Goal: Task Accomplishment & Management: Manage account settings

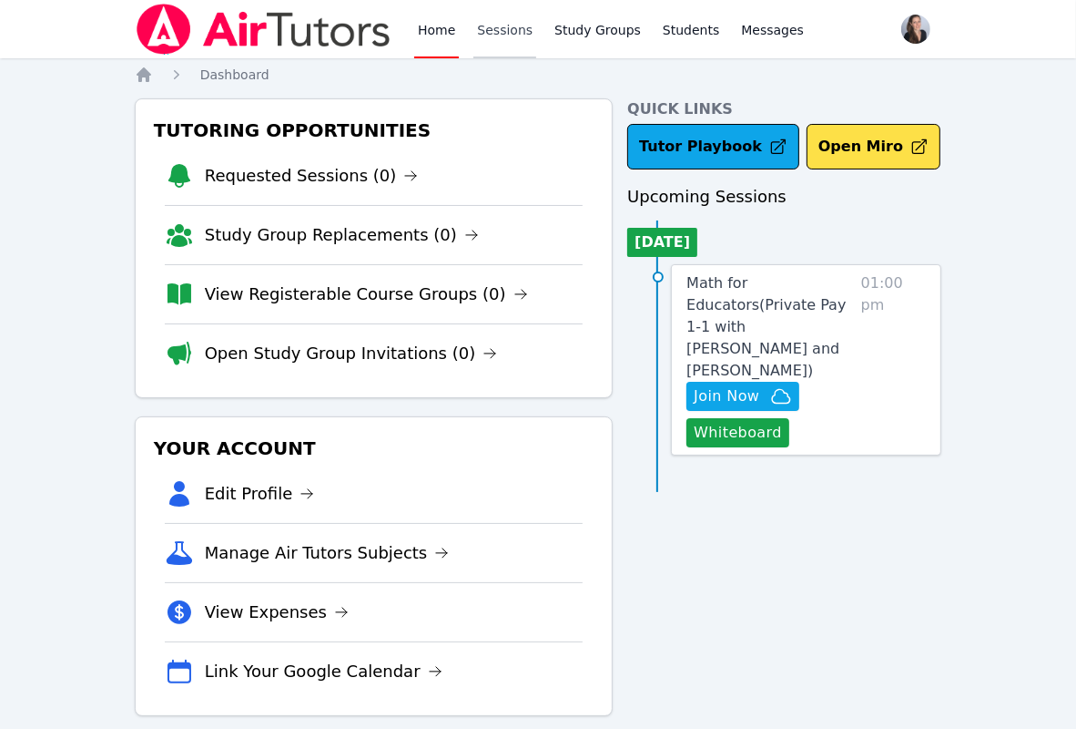
click at [493, 32] on link "Sessions" at bounding box center [505, 29] width 63 height 58
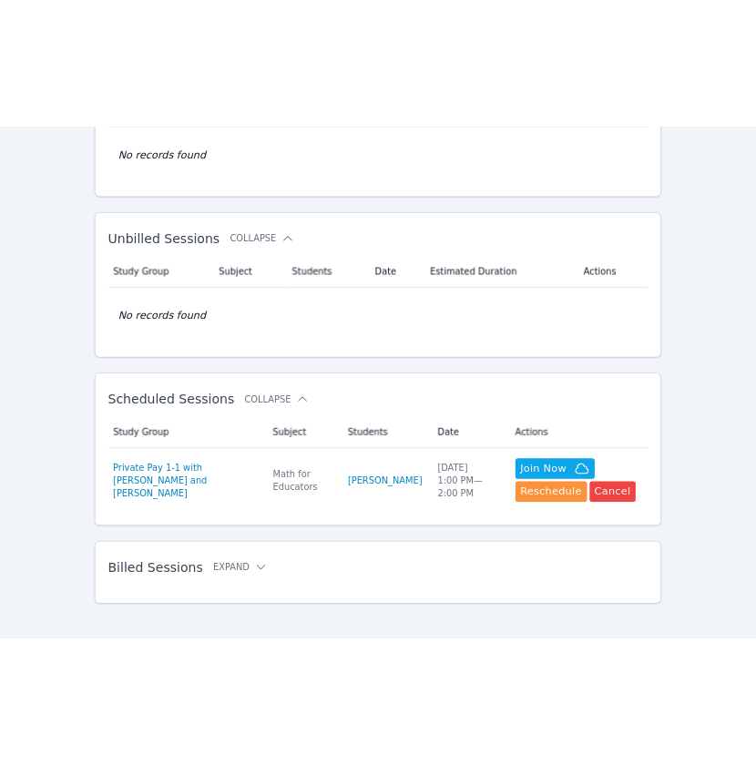
scroll to position [209, 0]
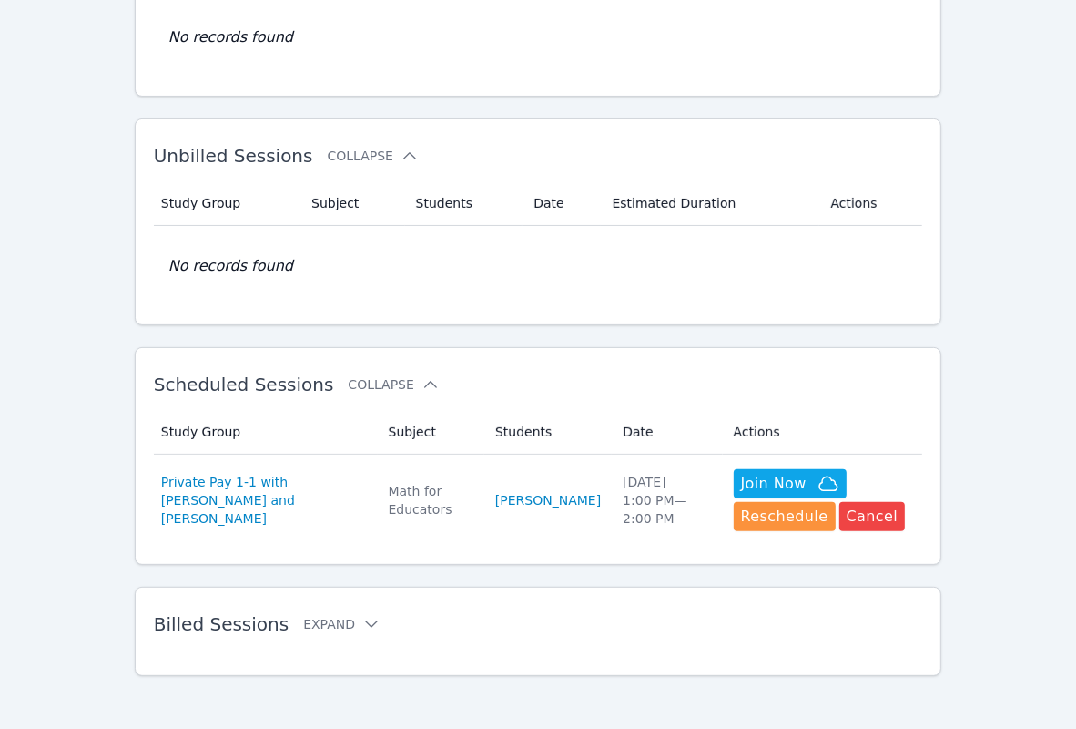
click at [87, 197] on div "Home Sessions Study Groups Students Messages Open user menu Jessica Koehler Ope…" at bounding box center [538, 262] width 1076 height 943
click at [55, 210] on div "Home Sessions Study Groups Students Messages Open user menu Jessica Koehler Ope…" at bounding box center [538, 262] width 1076 height 943
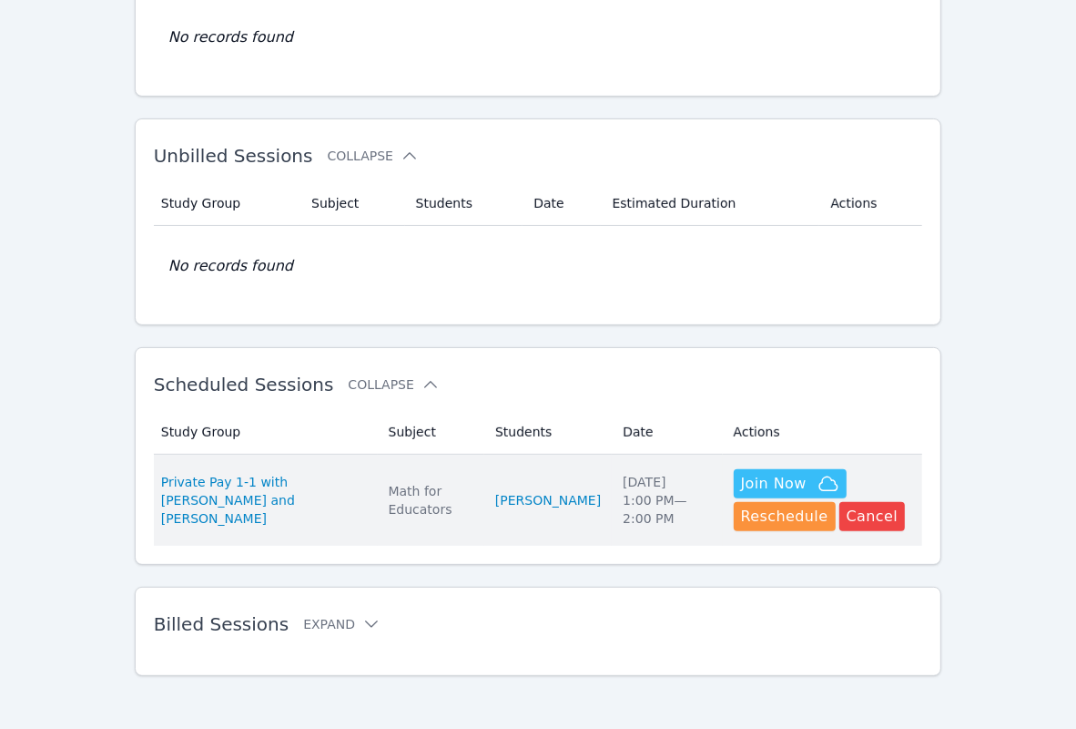
click at [741, 477] on span "Join Now" at bounding box center [774, 484] width 66 height 22
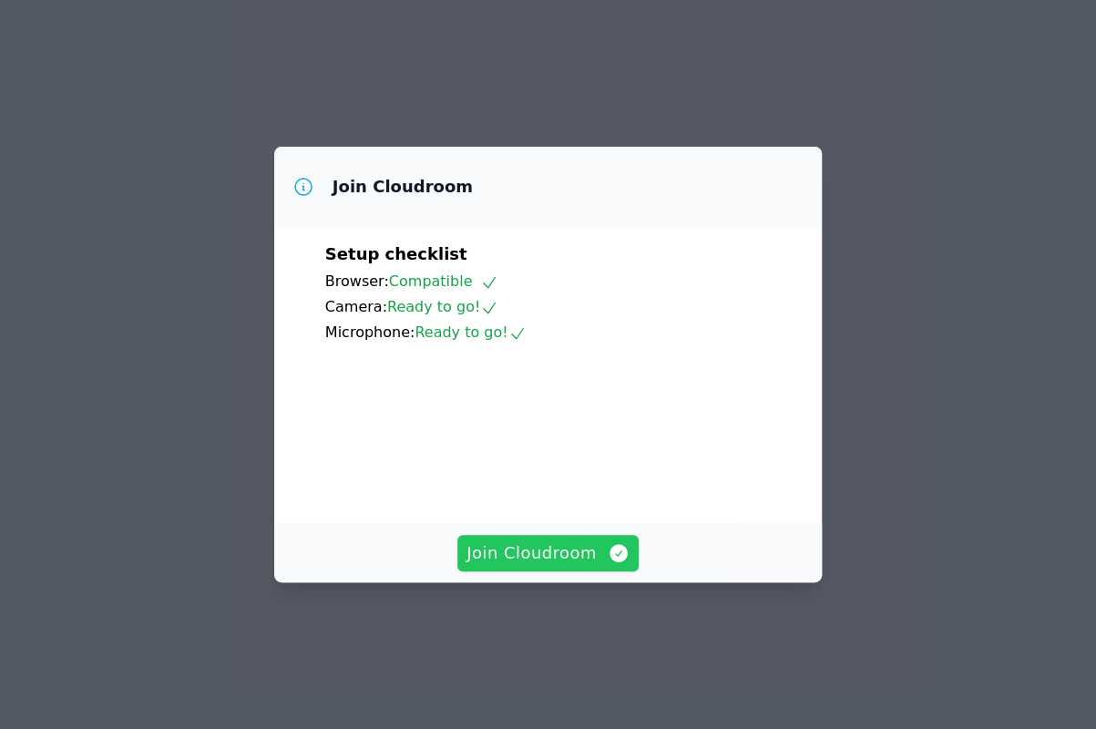
click at [563, 566] on span "Join Cloudroom" at bounding box center [547, 553] width 163 height 26
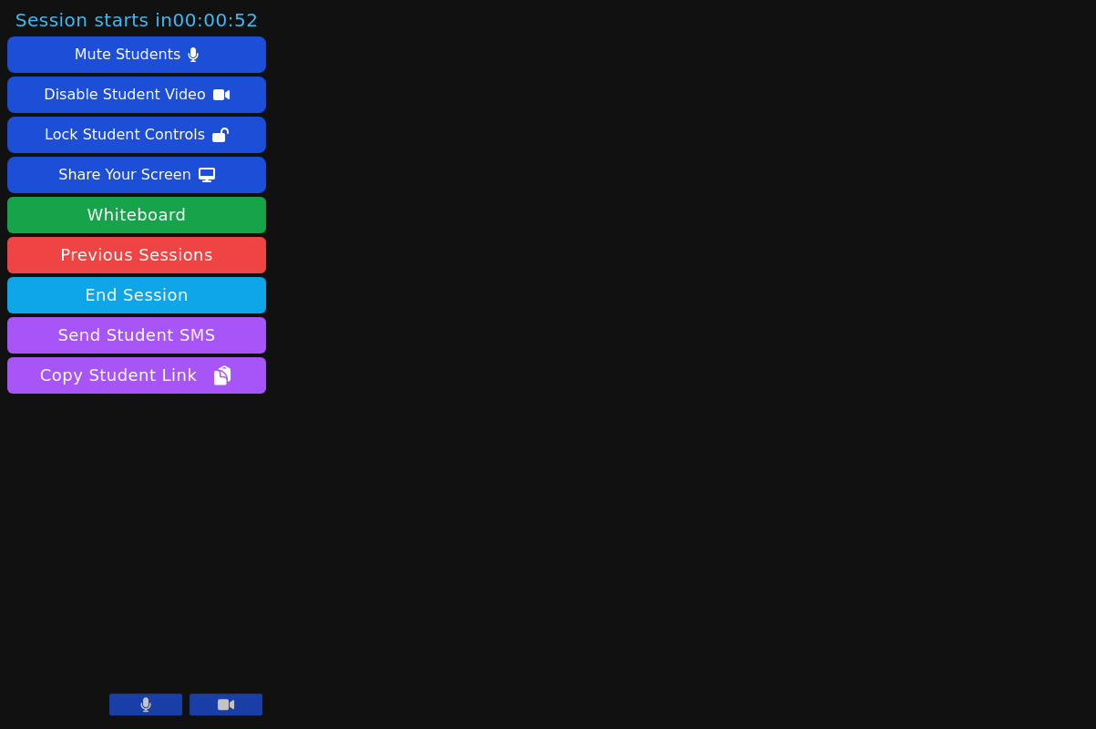
click at [220, 699] on icon at bounding box center [226, 704] width 16 height 15
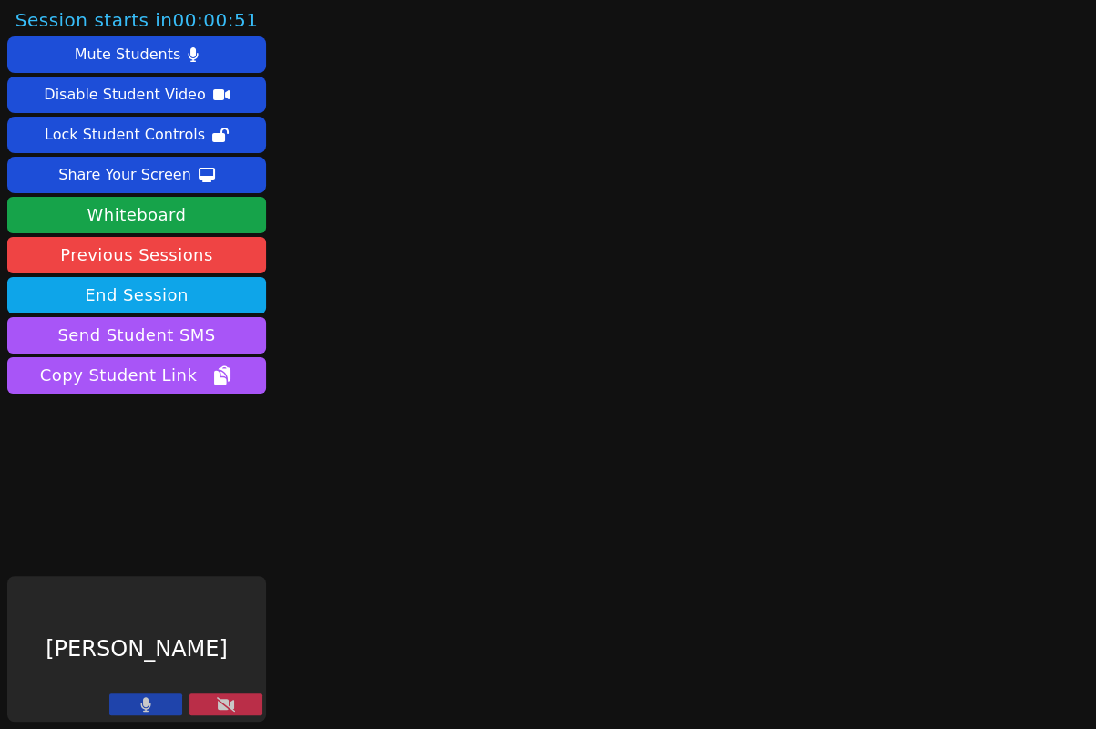
click at [148, 702] on icon at bounding box center [145, 704] width 11 height 15
drag, startPoint x: 1094, startPoint y: 353, endPoint x: 1405, endPoint y: 365, distance: 311.7
click at [1095, 365] on html "Session starts in 00:00:44 Mute Students Disable Student Video Lock Student Con…" at bounding box center [548, 364] width 1096 height 729
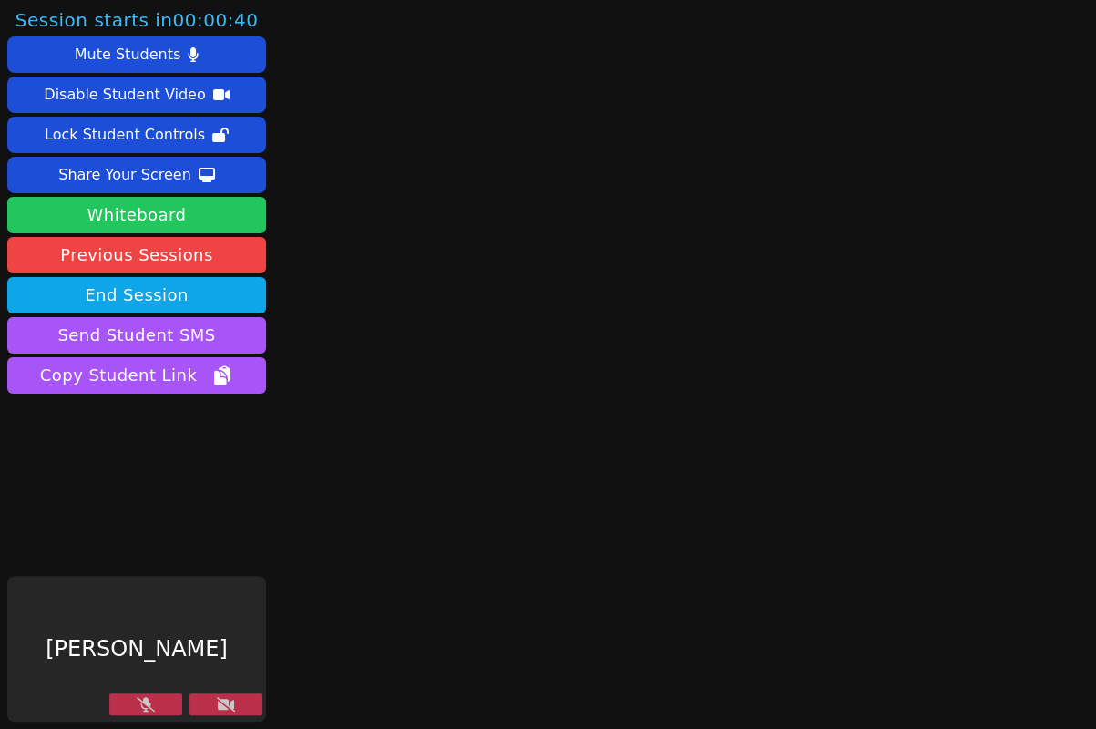
click at [166, 201] on button "Whiteboard" at bounding box center [136, 215] width 259 height 36
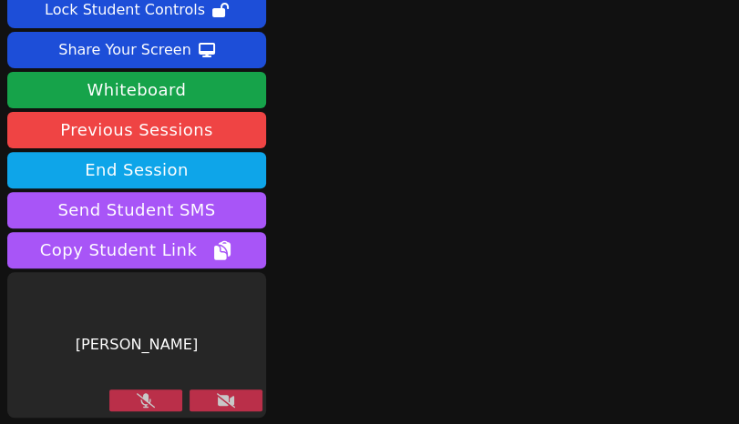
scroll to position [107, 0]
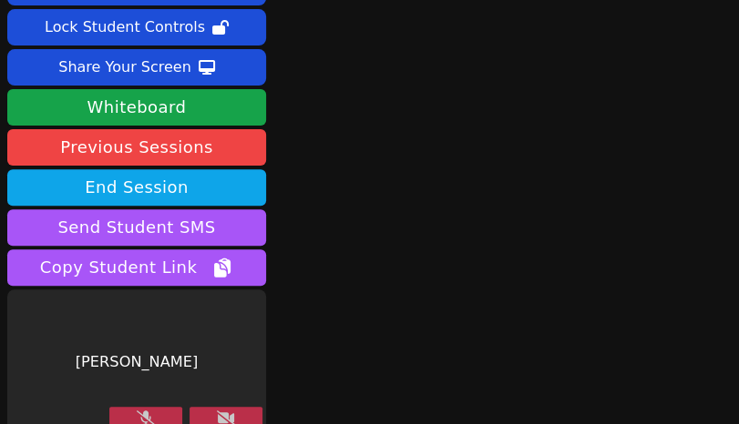
click at [561, 317] on div "Session ends in 00:59:50 Mute Students Disable Student Video Lock Student Contr…" at bounding box center [369, 212] width 739 height 424
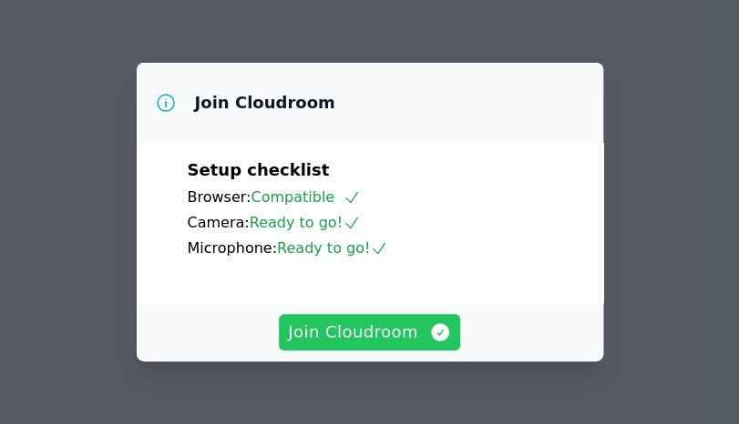
click at [362, 335] on span "Join Cloudroom" at bounding box center [369, 333] width 163 height 26
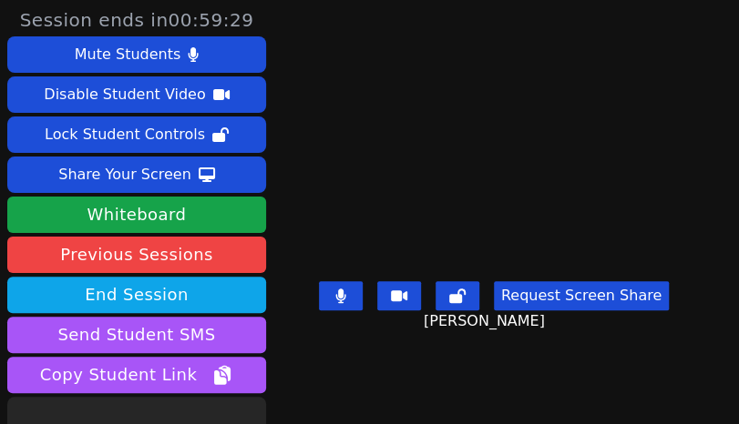
scroll to position [125, 0]
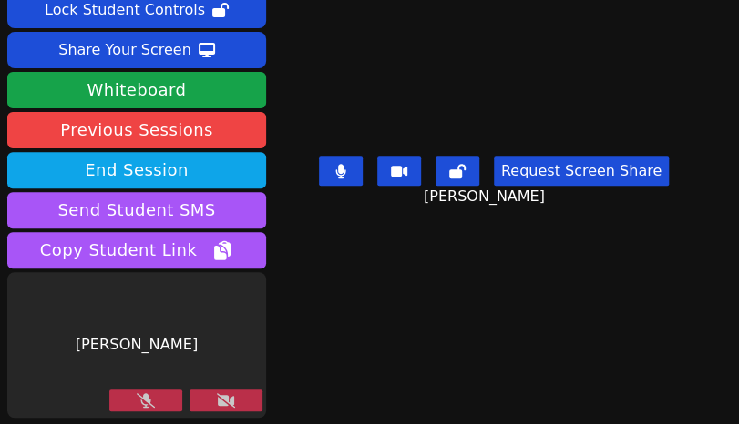
click at [244, 398] on button at bounding box center [225, 401] width 73 height 22
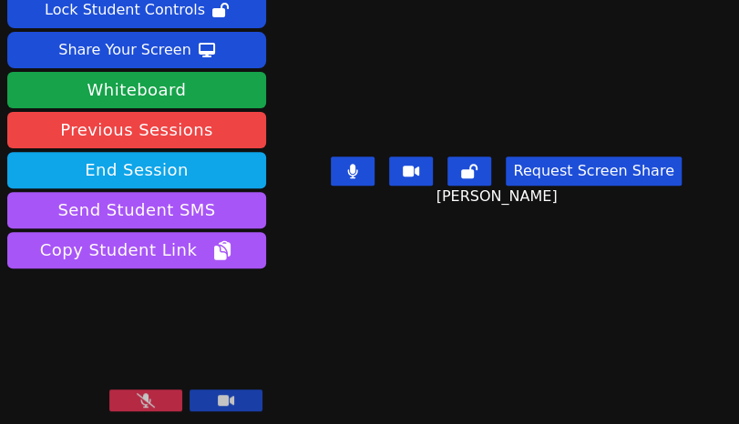
click at [134, 404] on button at bounding box center [145, 401] width 73 height 22
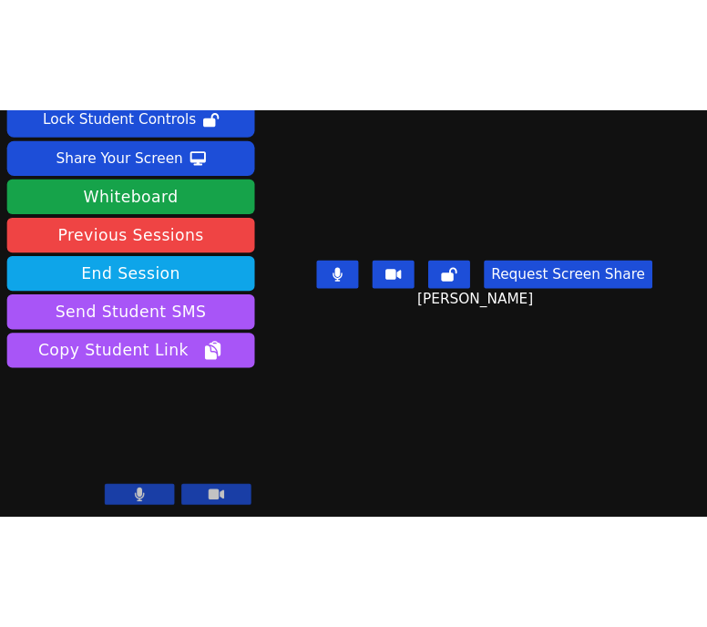
scroll to position [0, 0]
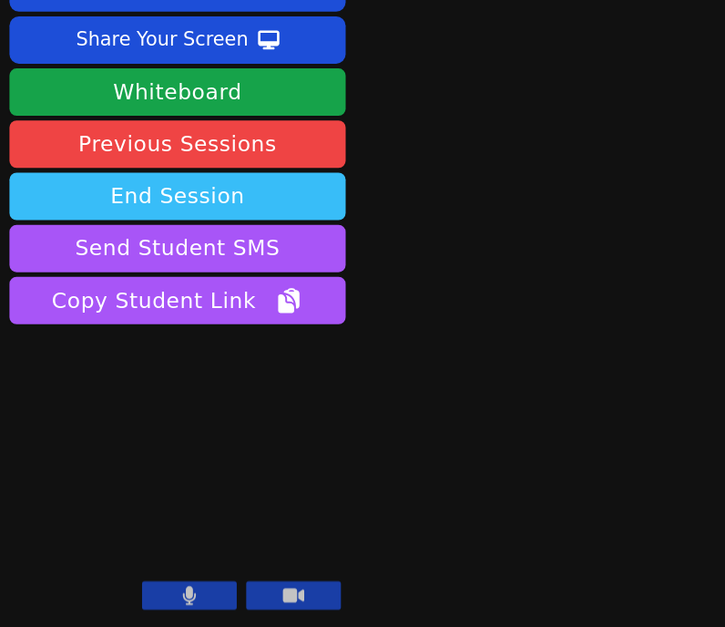
click at [137, 300] on button "End Session" at bounding box center [136, 295] width 259 height 36
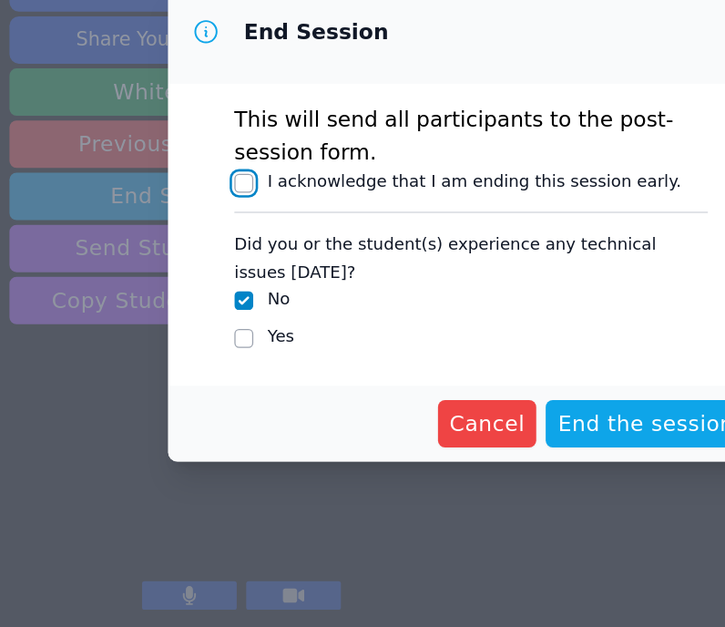
click at [187, 283] on input "I acknowledge that I am ending this session early." at bounding box center [187, 285] width 15 height 15
checkbox input "true"
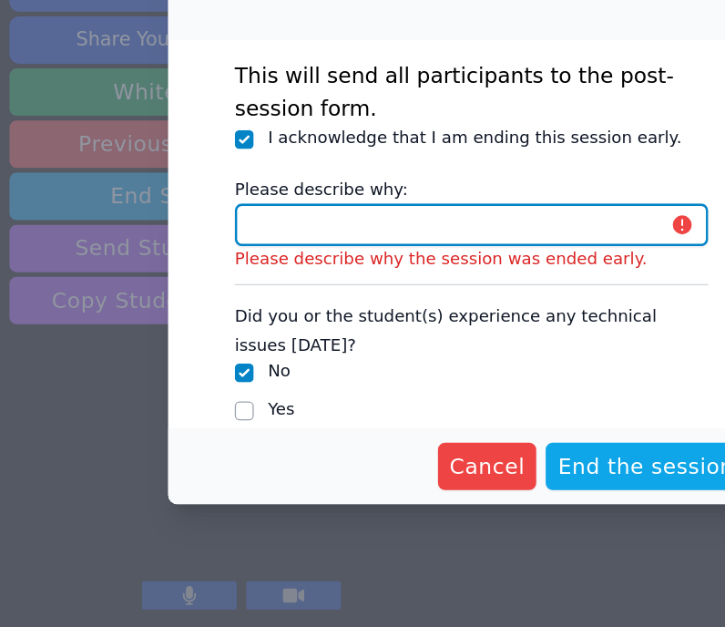
click at [199, 316] on input "Please describe why:" at bounding box center [362, 317] width 364 height 33
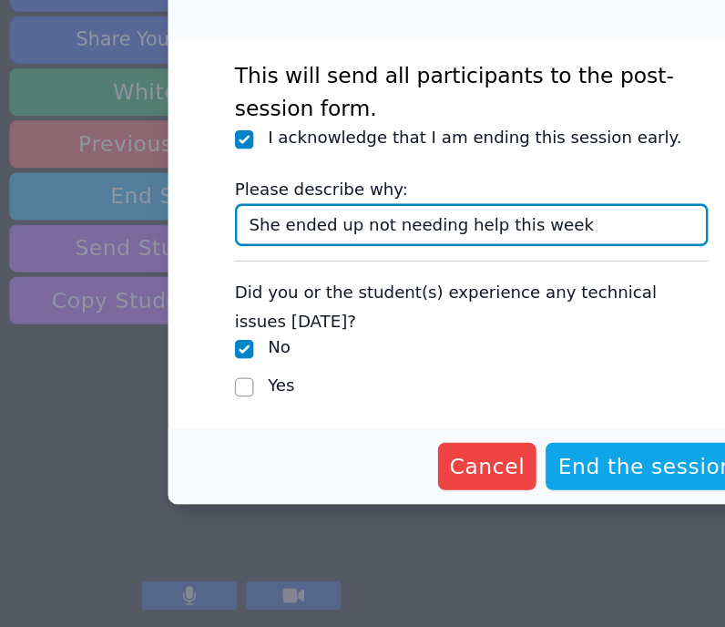
type input "She ended up not needing help this week"
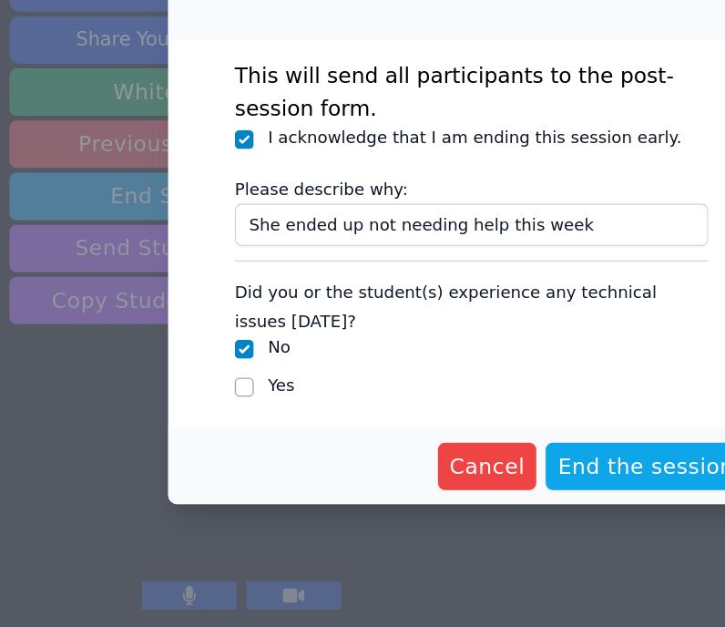
click at [494, 423] on div "Cancel End the session" at bounding box center [362, 503] width 466 height 58
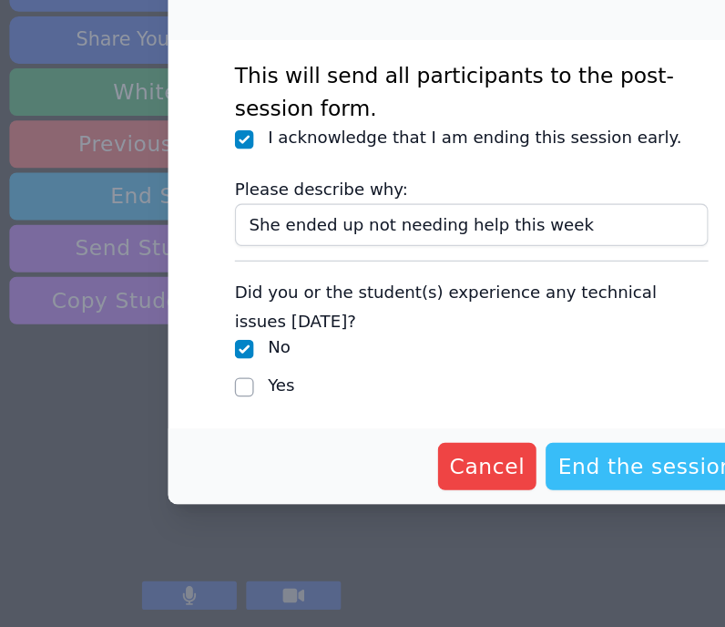
click at [505, 423] on span "End the session" at bounding box center [497, 503] width 136 height 26
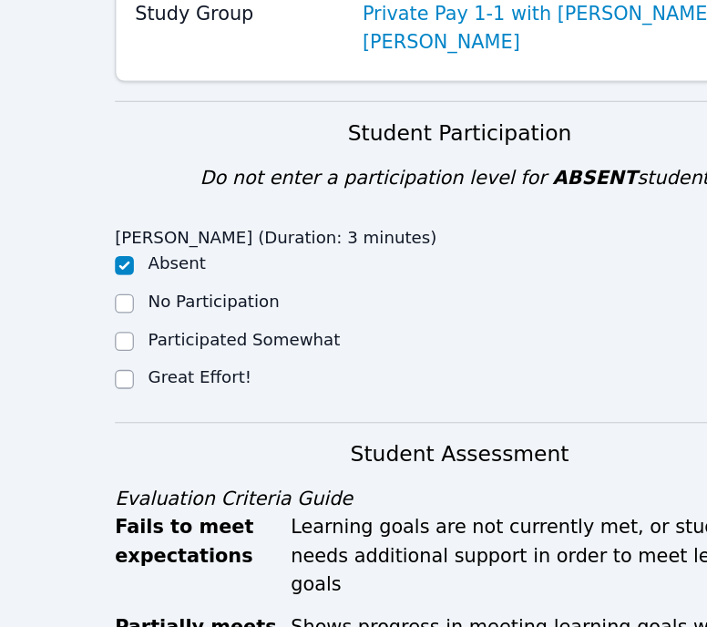
scroll to position [194, 0]
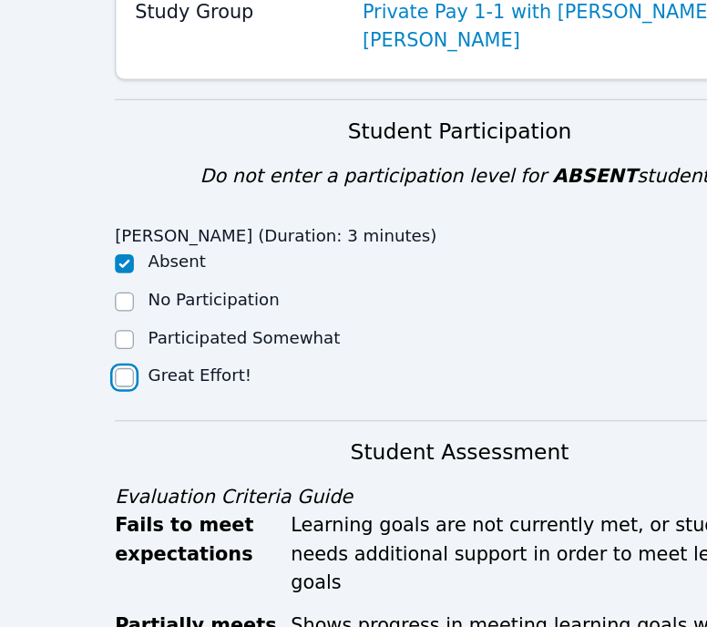
click at [92, 423] on input "Great Effort!" at bounding box center [95, 434] width 15 height 15
checkbox input "true"
checkbox input "false"
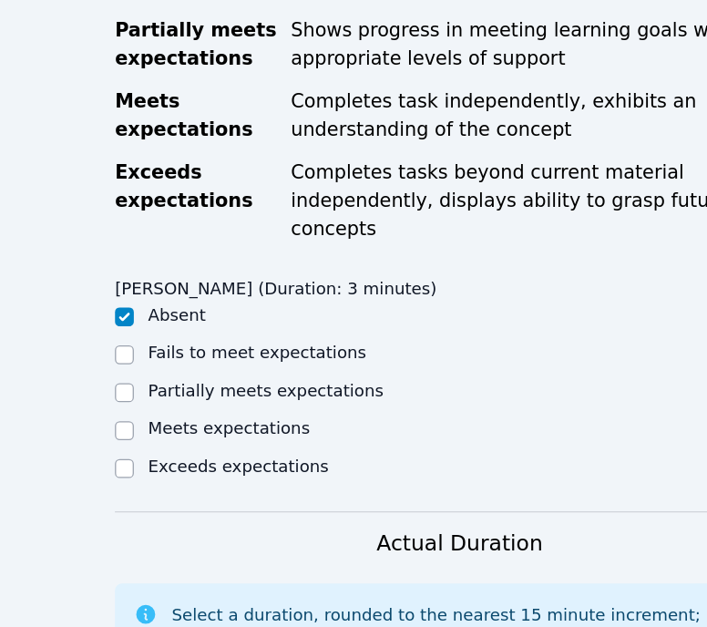
scroll to position [657, 0]
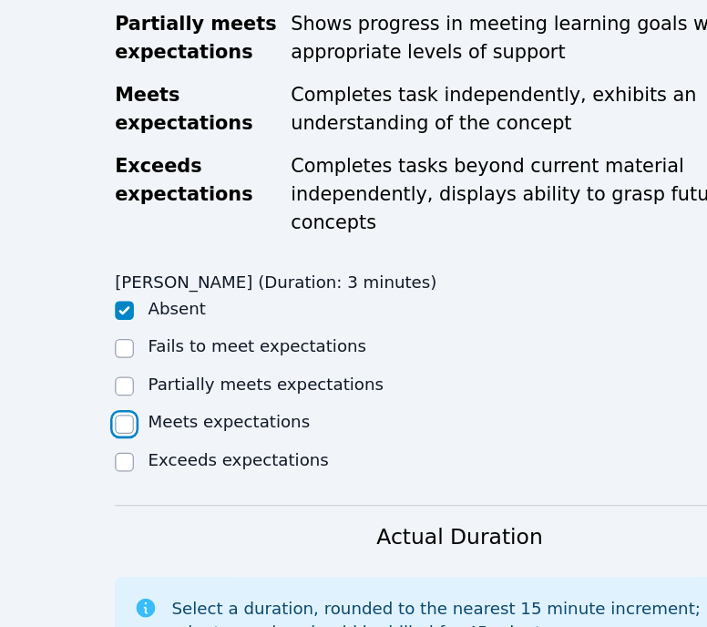
click at [91, 423] on input "Meets expectations" at bounding box center [95, 470] width 15 height 15
checkbox input "true"
checkbox input "false"
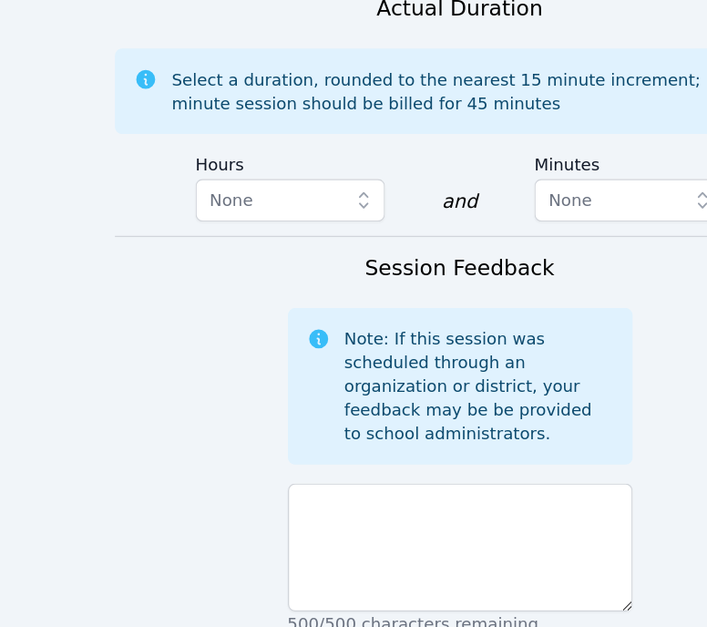
scroll to position [1077, 0]
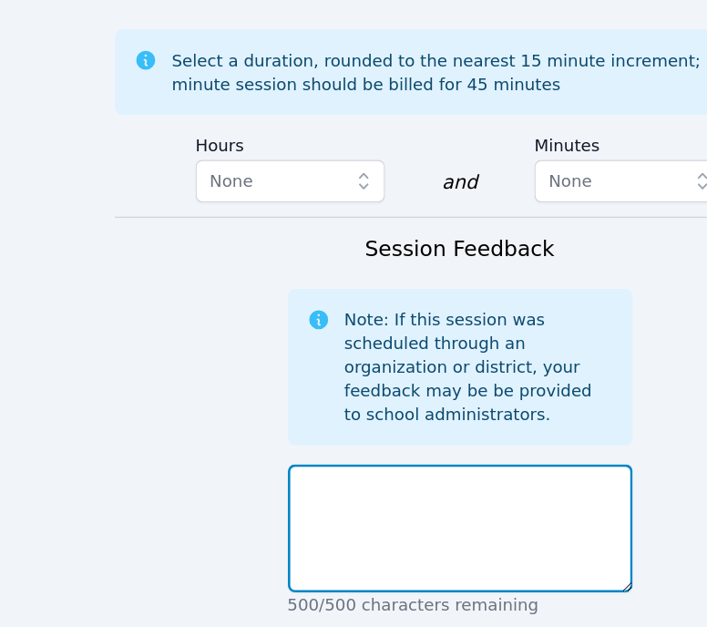
click at [269, 423] on textarea at bounding box center [353, 550] width 265 height 98
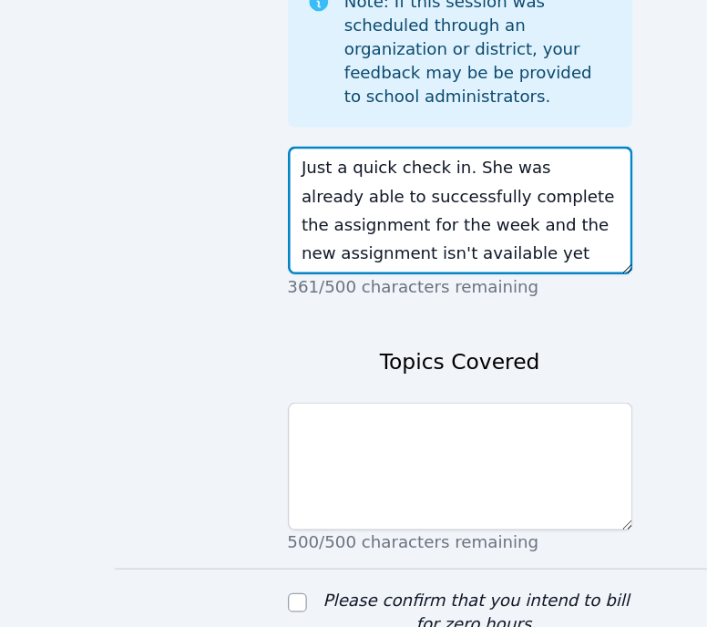
scroll to position [1382, 0]
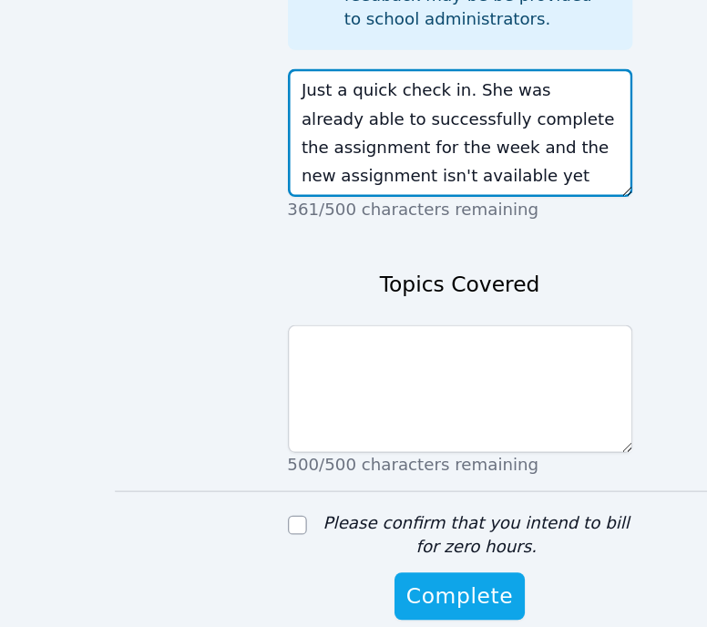
type textarea "Just a quick check in. She was already able to successfully complete the assign…"
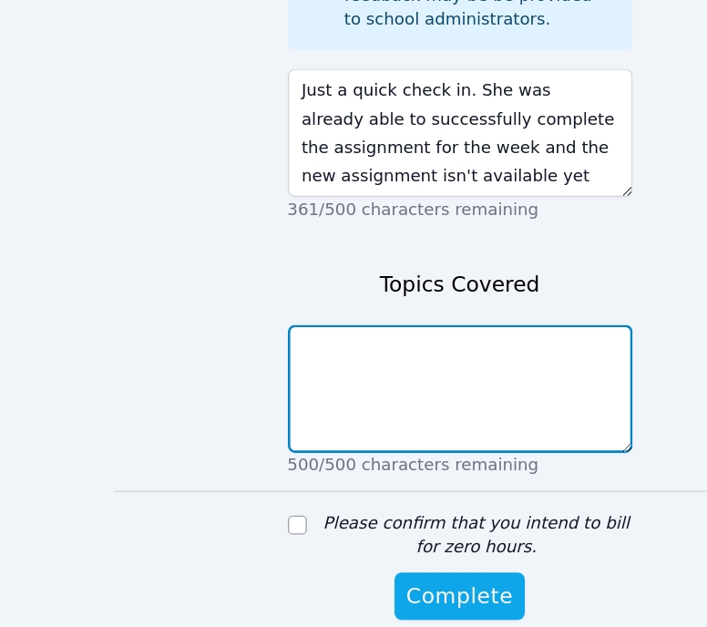
click at [296, 393] on textarea at bounding box center [353, 442] width 265 height 98
type textarea "N"
type textarea "J"
type textarea "Planning for next week"
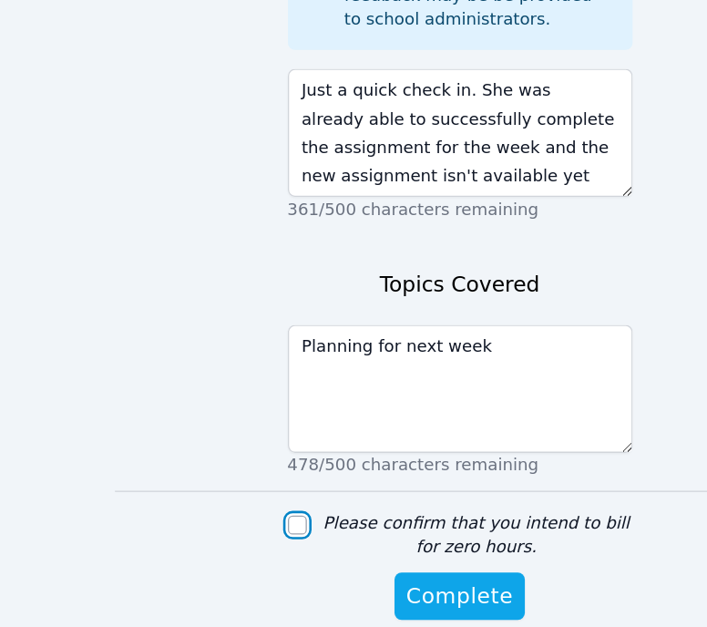
click at [228, 423] on input "Please confirm that you intend to bill for zero hours." at bounding box center [228, 547] width 15 height 15
checkbox input "true"
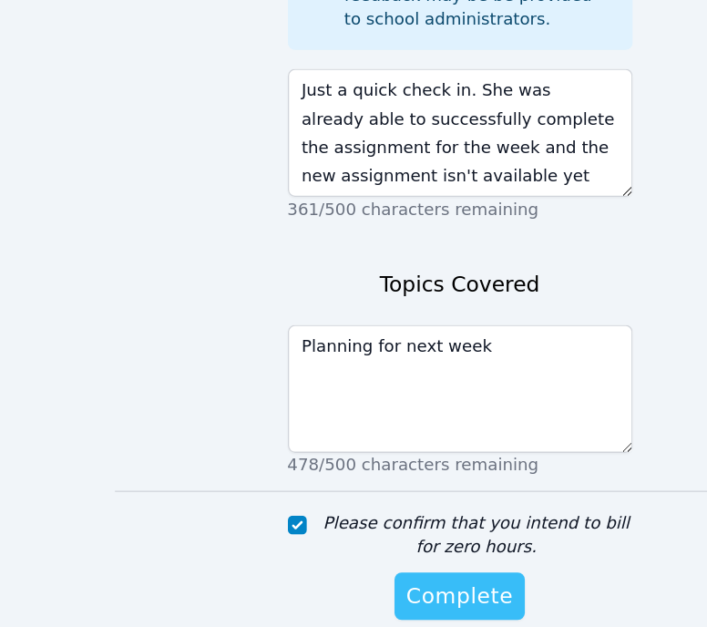
click at [344, 423] on span "Complete" at bounding box center [353, 602] width 82 height 26
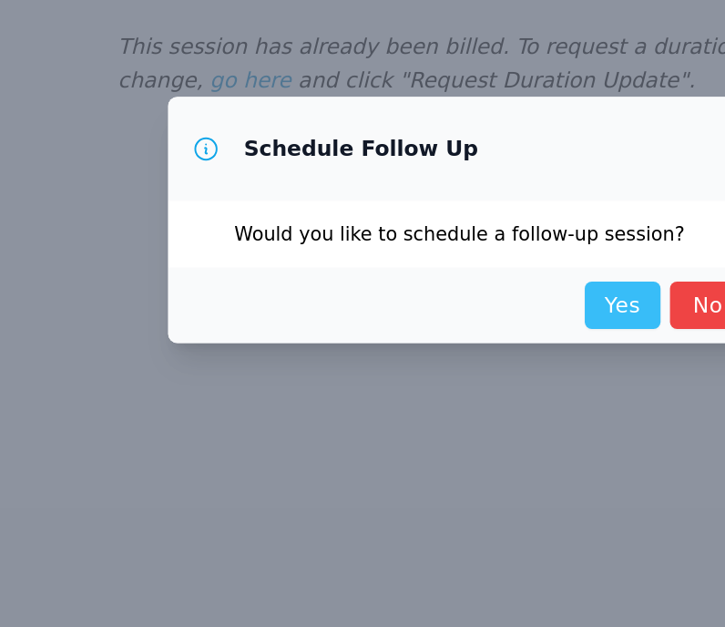
click at [465, 379] on link "Yes" at bounding box center [479, 379] width 58 height 36
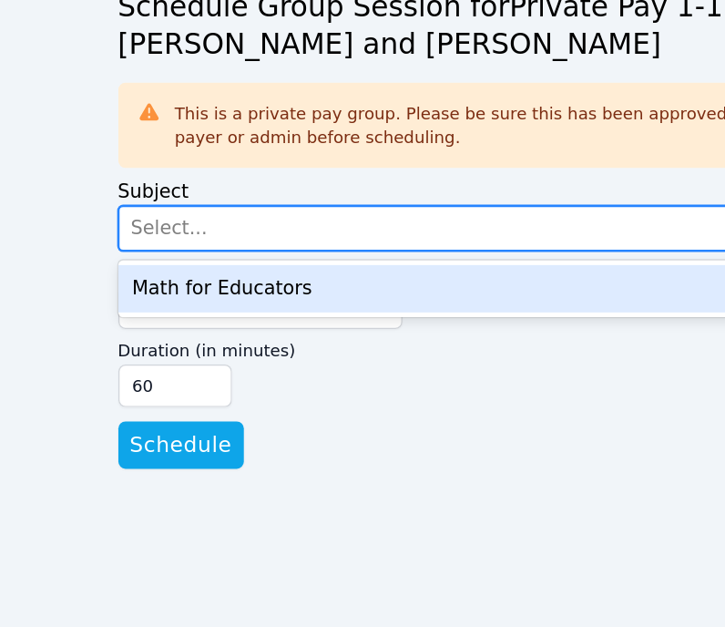
click at [395, 310] on div "Select..." at bounding box center [346, 319] width 508 height 33
click at [353, 348] on div "Math for Educators" at bounding box center [363, 366] width 544 height 36
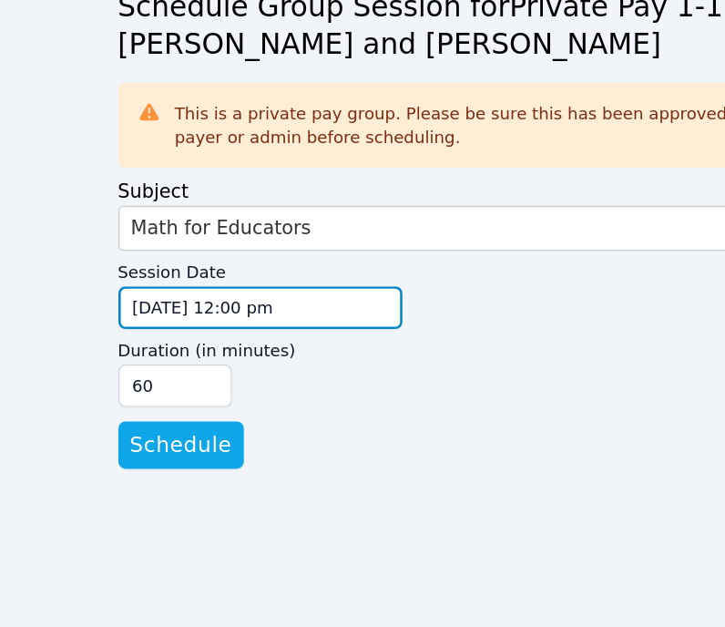
click at [124, 364] on input "09/18/2025 12:00 pm" at bounding box center [200, 380] width 219 height 33
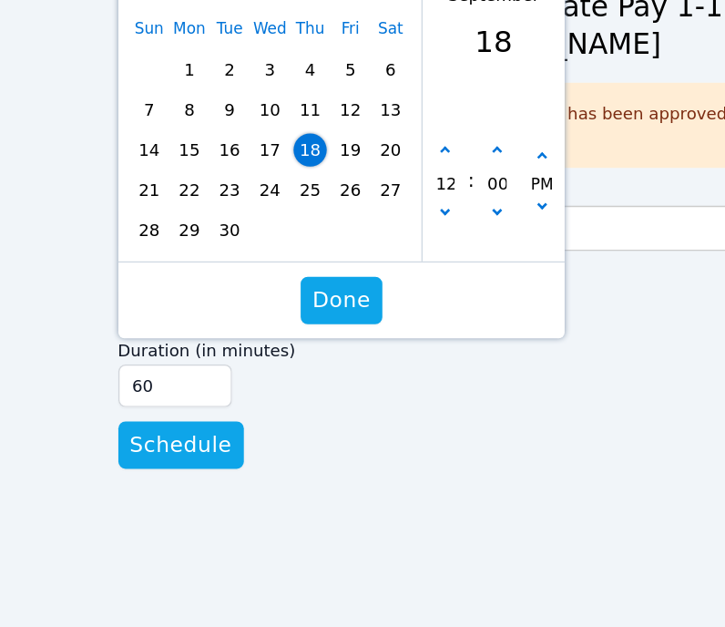
click at [236, 278] on span "25" at bounding box center [239, 291] width 26 height 26
click at [341, 251] on button "button" at bounding box center [342, 260] width 18 height 18
type input "09/25/2025 01:00 pm"
type input "01"
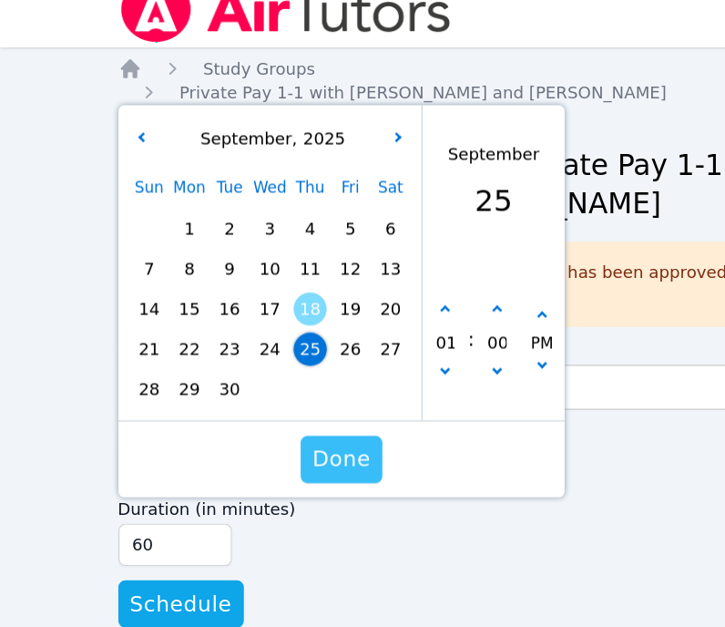
click at [257, 362] on span "Done" at bounding box center [262, 375] width 45 height 26
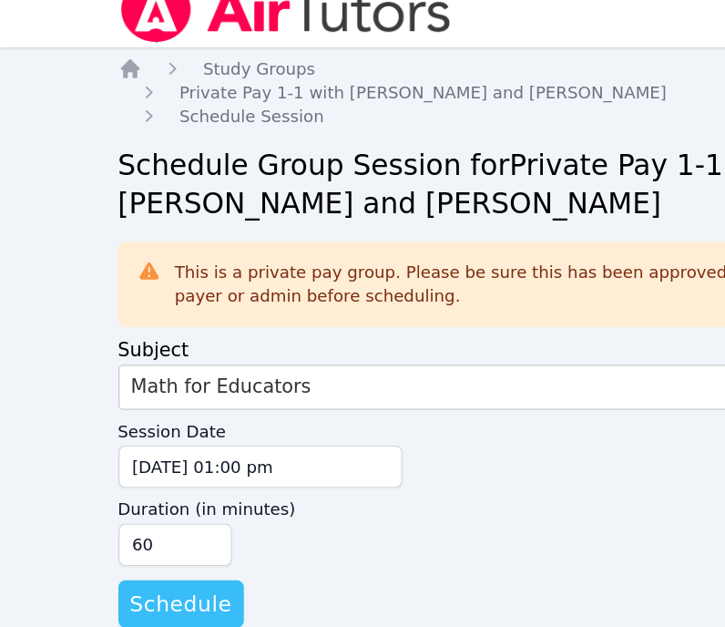
click at [119, 423] on span "Schedule" at bounding box center [139, 487] width 78 height 26
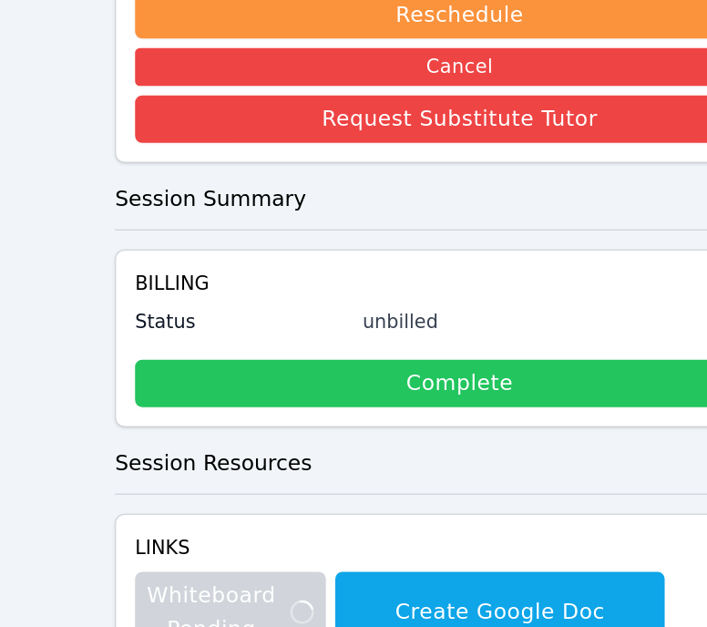
scroll to position [447, 0]
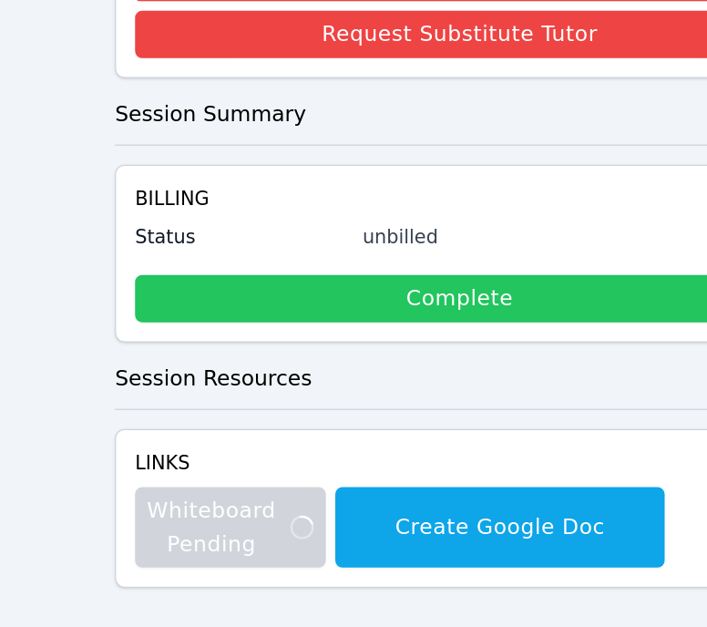
click at [385, 370] on link "Complete" at bounding box center [353, 373] width 499 height 36
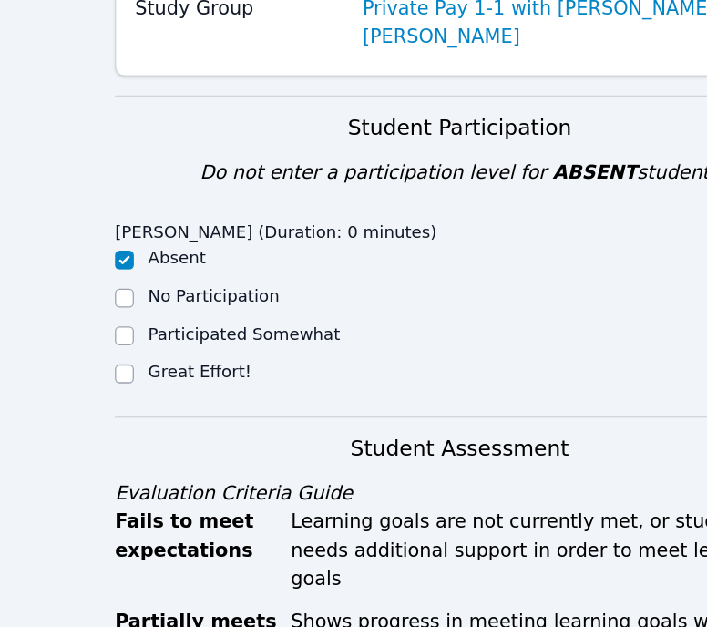
scroll to position [201, 0]
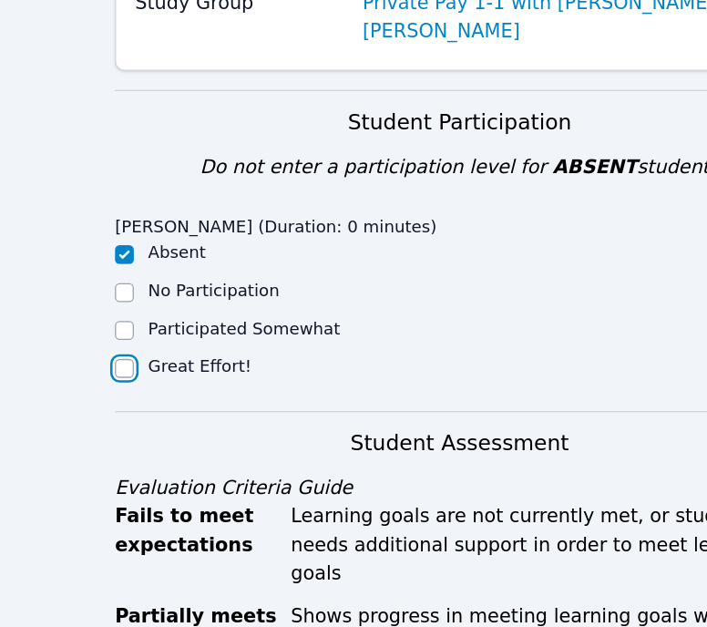
click at [92, 420] on input "Great Effort!" at bounding box center [95, 427] width 15 height 15
checkbox input "true"
checkbox input "false"
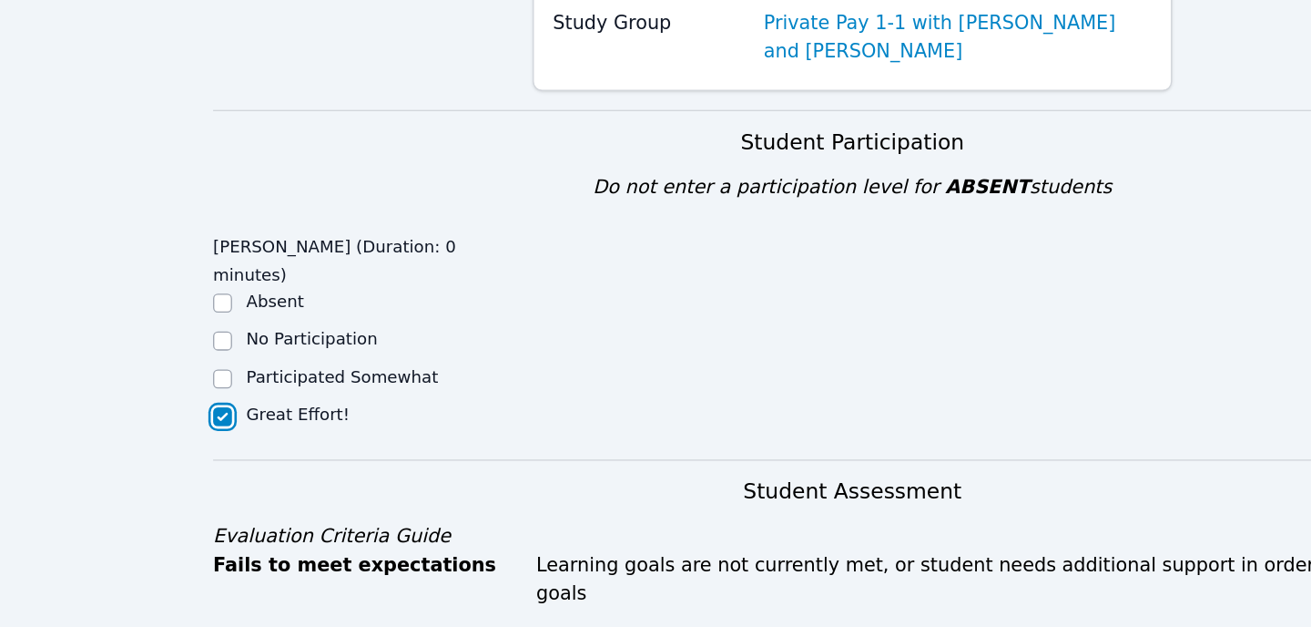
scroll to position [273, 0]
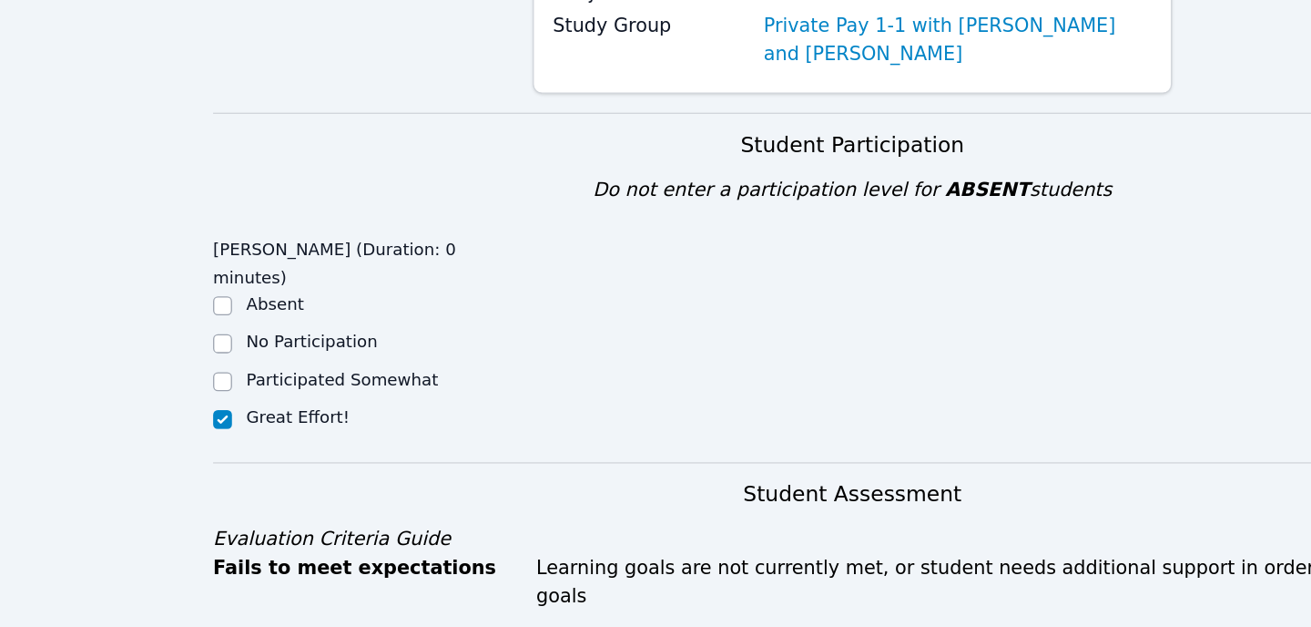
click at [169, 224] on div at bounding box center [171, 235] width 15 height 22
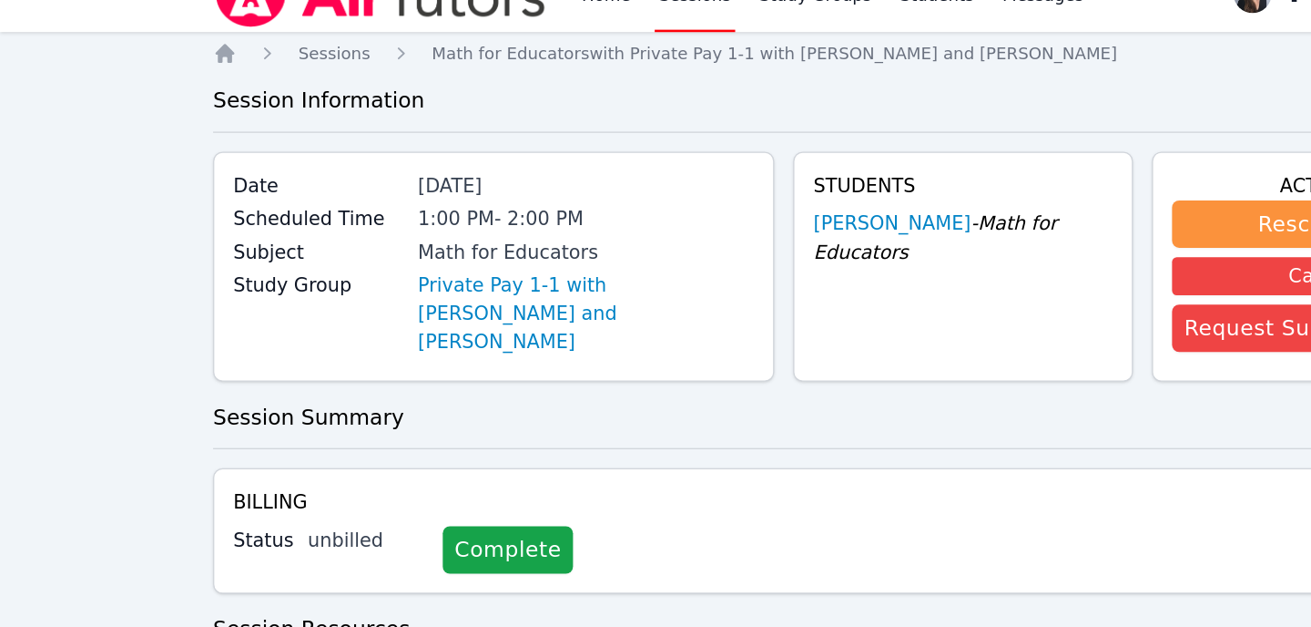
scroll to position [33, 0]
